Goal: Information Seeking & Learning: Find specific fact

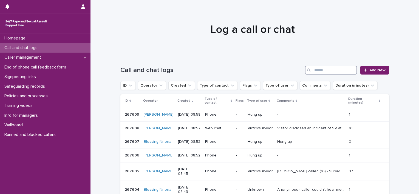
click at [317, 69] on input "Search" at bounding box center [331, 70] width 52 height 9
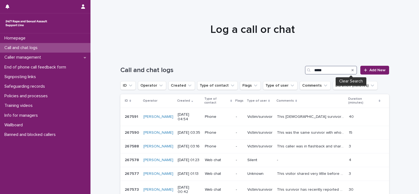
type input "*****"
click at [352, 71] on icon "Search" at bounding box center [353, 70] width 2 height 3
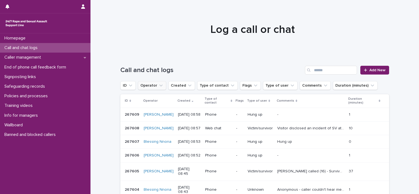
click at [149, 87] on button "Operator" at bounding box center [152, 85] width 28 height 9
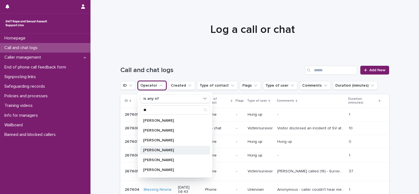
type input "**"
click at [146, 150] on p "[PERSON_NAME]" at bounding box center [172, 150] width 58 height 4
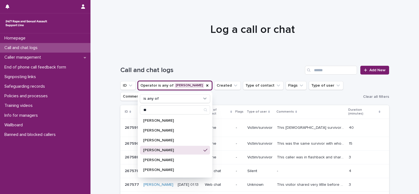
click at [173, 30] on h1 "Log a call or chat" at bounding box center [252, 29] width 269 height 13
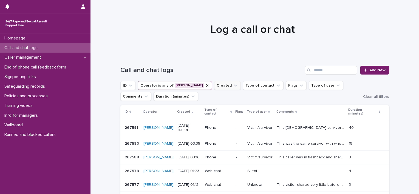
click at [218, 87] on button "Created" at bounding box center [227, 85] width 27 height 9
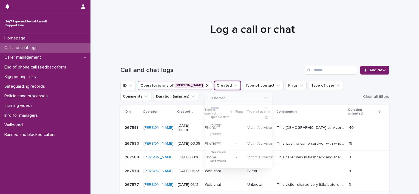
click at [218, 87] on button "Created" at bounding box center [227, 85] width 27 height 9
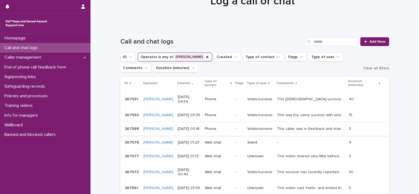
scroll to position [82, 0]
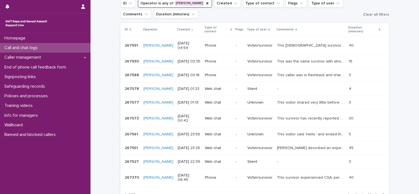
click at [372, 193] on span "Next" at bounding box center [374, 195] width 12 height 4
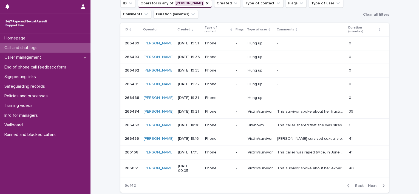
click at [303, 149] on p "This caller was raped twice, in June and July respectively, whilst on holiday i…" at bounding box center [311, 152] width 68 height 6
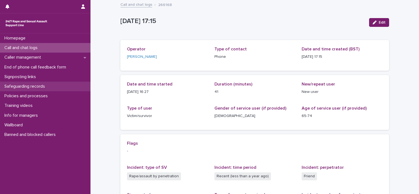
click at [30, 87] on p "Safeguarding records" at bounding box center [25, 86] width 47 height 5
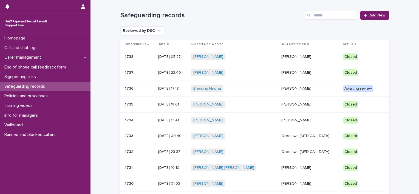
click at [284, 89] on p "[PERSON_NAME]" at bounding box center [311, 88] width 58 height 5
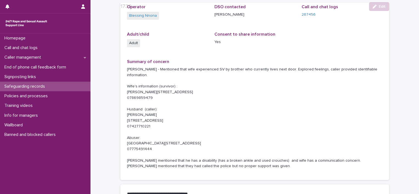
scroll to position [82, 0]
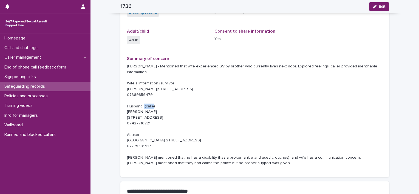
drag, startPoint x: 213, startPoint y: 89, endPoint x: 196, endPoint y: 90, distance: 17.0
click at [196, 90] on p "[PERSON_NAME] - Mentioned that wife experienced SV by brother who currently liv…" at bounding box center [255, 115] width 256 height 103
click at [310, 126] on p "[PERSON_NAME] - Mentioned that wife experienced SV by brother who currently liv…" at bounding box center [255, 115] width 256 height 103
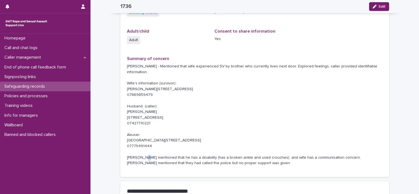
click at [323, 128] on p "[PERSON_NAME] - Mentioned that wife experienced SV by brother who currently liv…" at bounding box center [255, 115] width 256 height 103
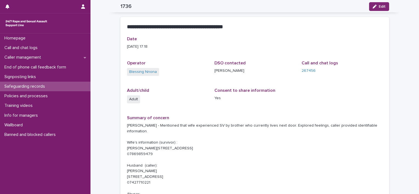
scroll to position [0, 0]
